Goal: Task Accomplishment & Management: Use online tool/utility

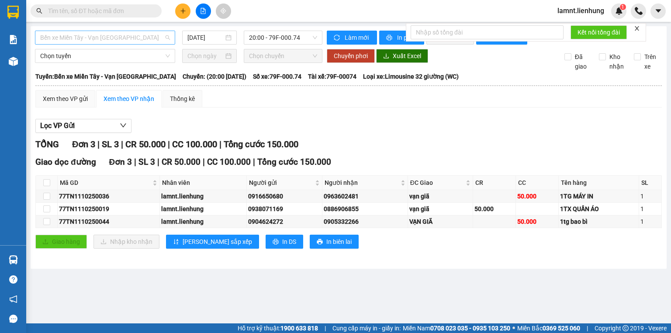
click at [161, 35] on span "Bến xe Miền Tây - Vạn [GEOGRAPHIC_DATA]" at bounding box center [105, 37] width 130 height 13
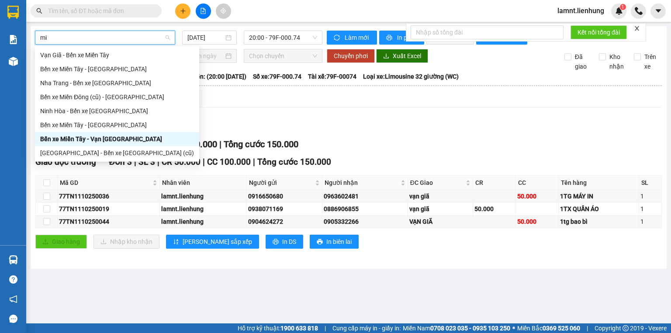
type input "miê"
click at [61, 65] on div "Bến xe Miền Tây - [GEOGRAPHIC_DATA]" at bounding box center [117, 69] width 154 height 10
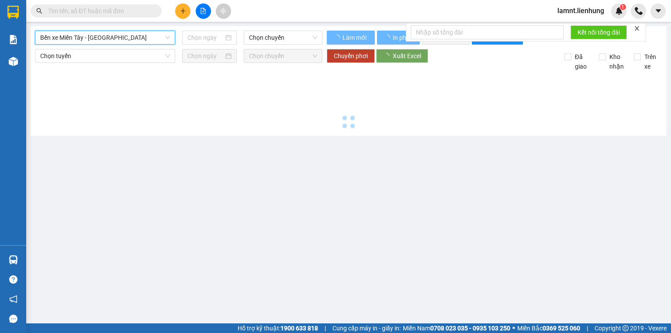
type input "[DATE]"
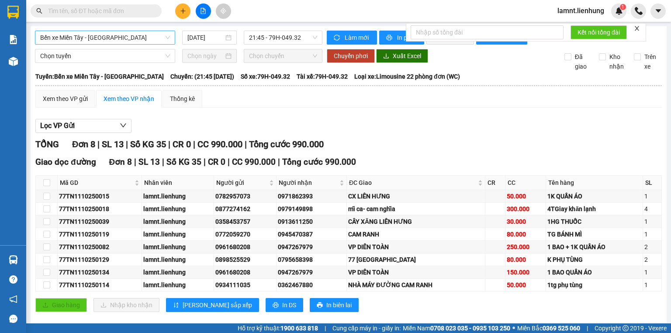
click at [635, 26] on icon "close" at bounding box center [637, 28] width 6 height 6
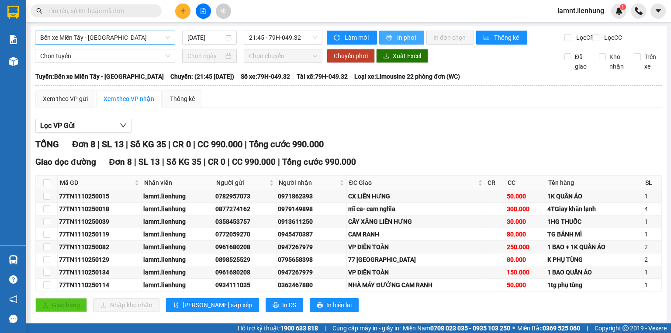
click at [402, 36] on span "In phơi" at bounding box center [407, 38] width 20 height 10
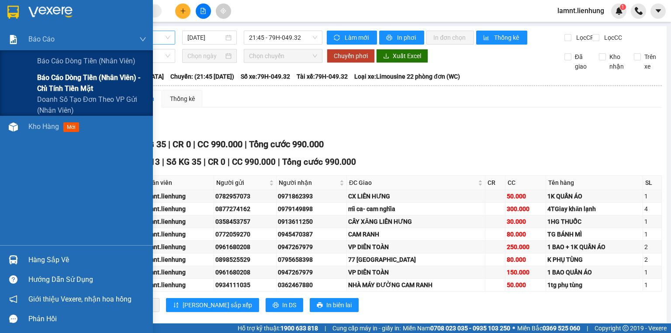
click at [43, 77] on span "Báo cáo dòng tiền (nhân viên) - chỉ tính tiền mặt" at bounding box center [91, 83] width 109 height 22
